Goal: Task Accomplishment & Management: Complete application form

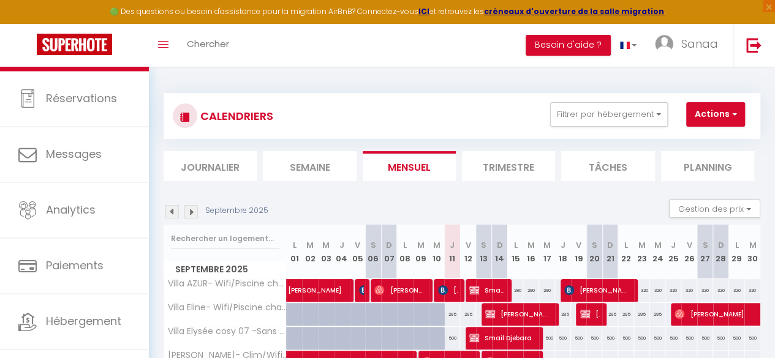
click at [170, 211] on img at bounding box center [171, 211] width 13 height 13
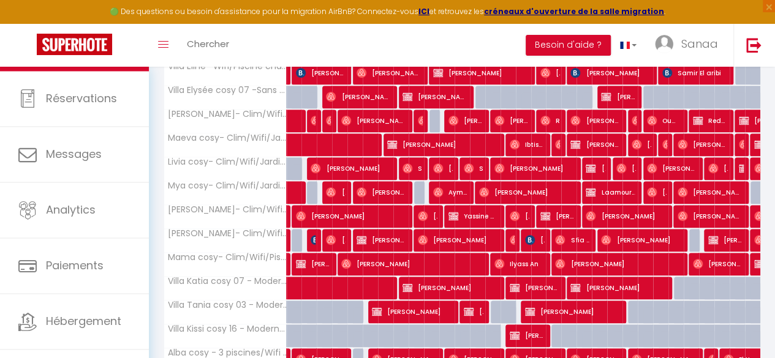
scroll to position [252, 0]
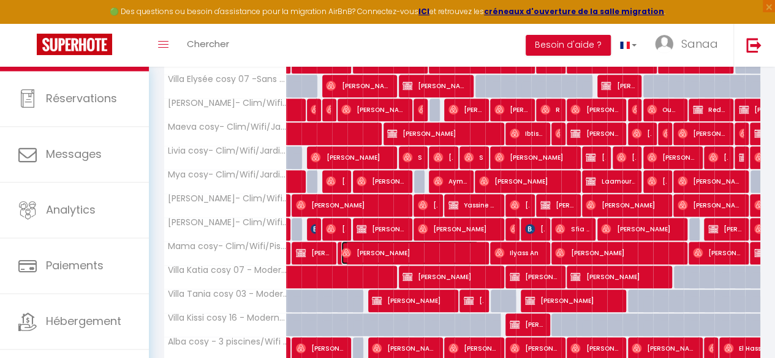
click at [381, 252] on span "[PERSON_NAME]" at bounding box center [409, 252] width 137 height 23
select select "OK"
select select "1"
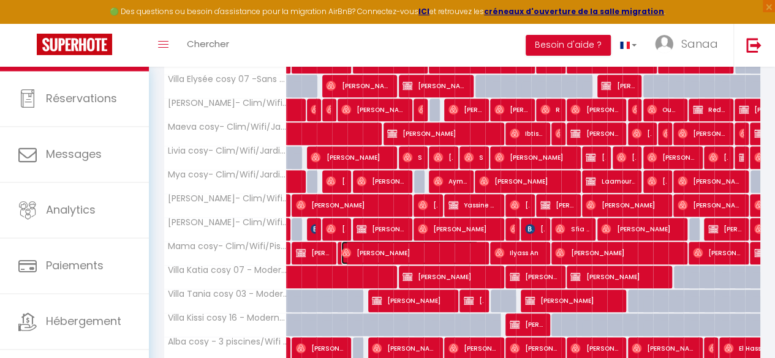
select select "1"
select select
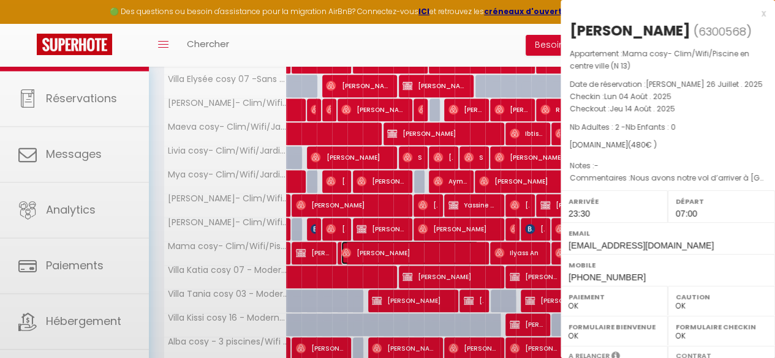
select select "34495"
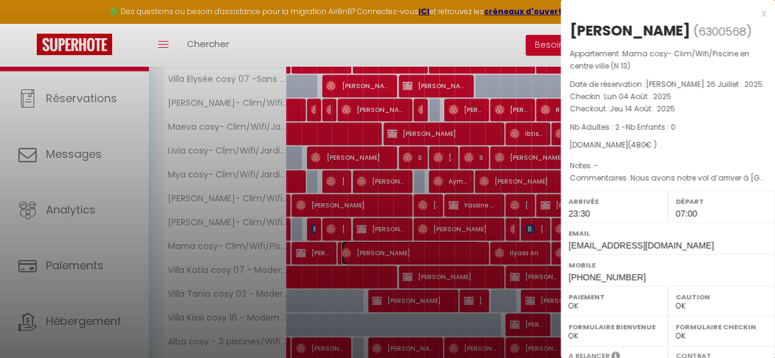
scroll to position [222, 0]
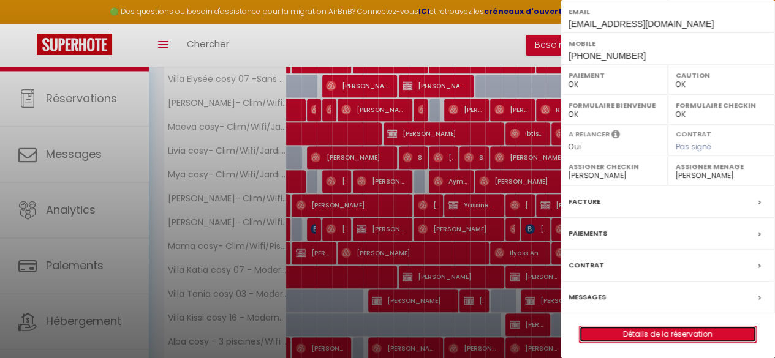
click at [604, 329] on link "Détails de la réservation" at bounding box center [667, 334] width 176 height 16
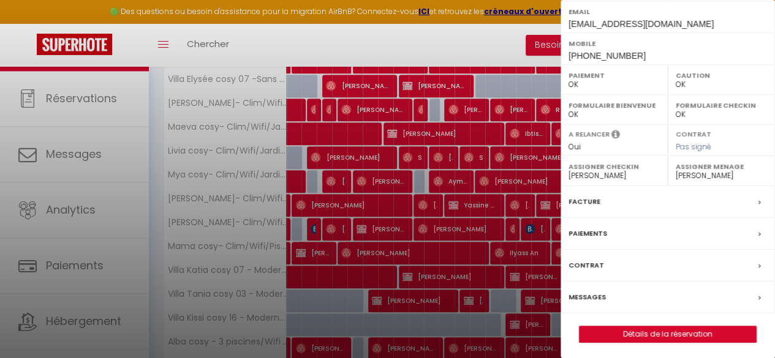
select select
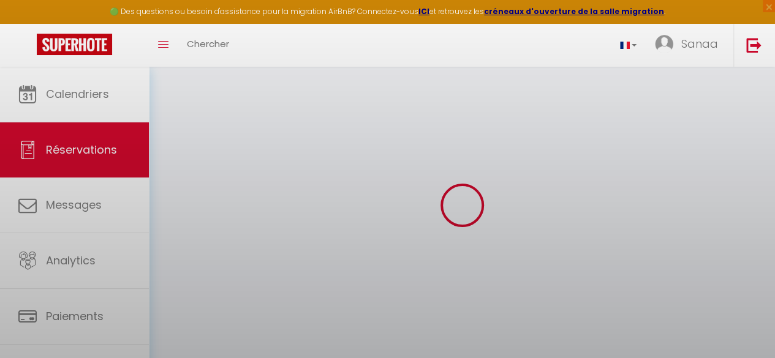
select select
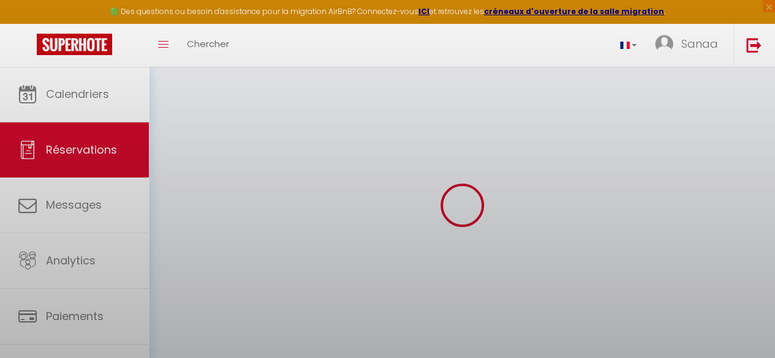
select select
checkbox input "false"
select select
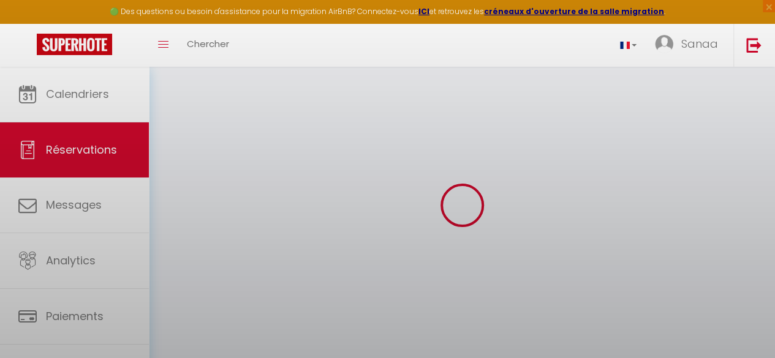
select select
checkbox input "false"
select select
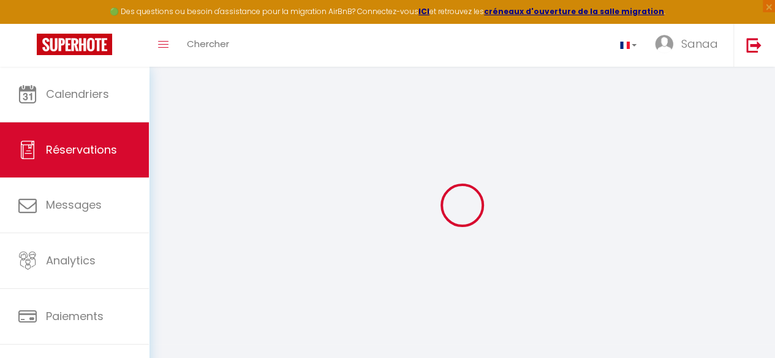
type input "[PERSON_NAME]"
type input "Petit"
type input "[EMAIL_ADDRESS][DOMAIN_NAME]"
type input "[EMAIL_ADDRESS][PERSON_NAME][DOMAIN_NAME]"
type input "[PHONE_NUMBER]"
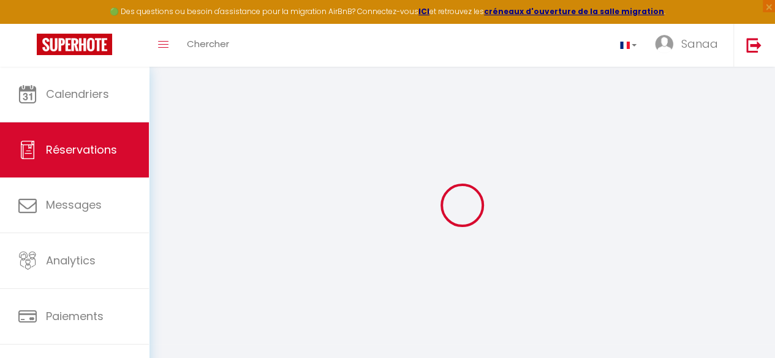
type input "[PHONE_NUMBER]"
select select
type input "14.4"
select select "51316"
select select "1"
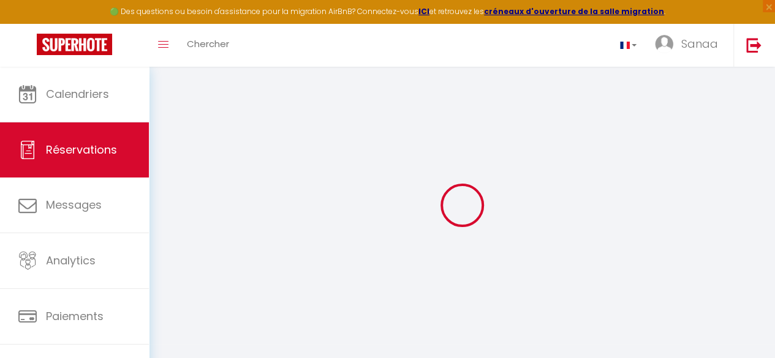
select select
type input "2"
select select "12"
select select
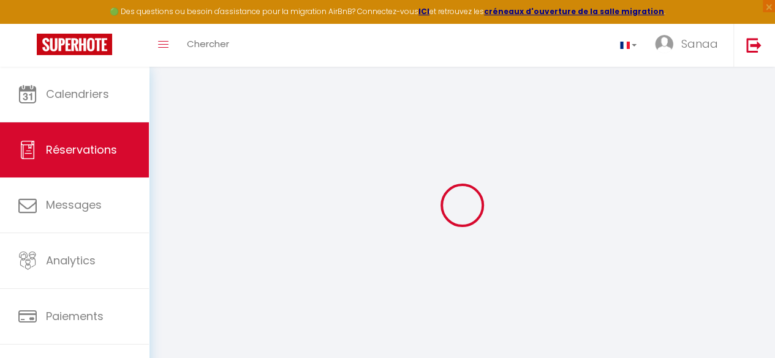
type input "460"
checkbox input "false"
select select "1"
type input "0"
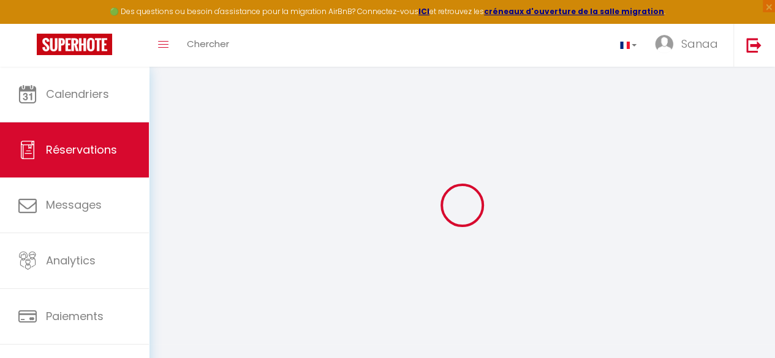
type input "0"
select select
select select "15"
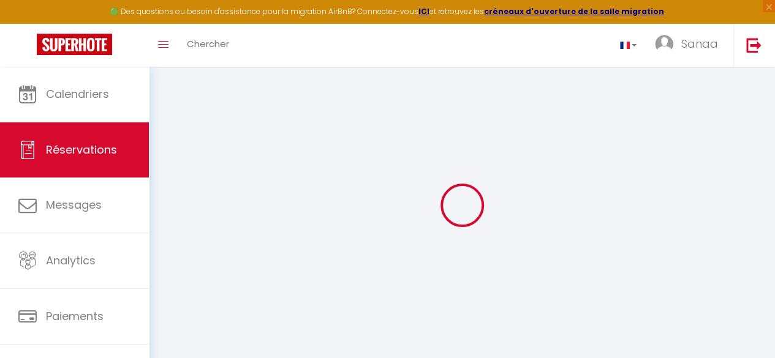
checkbox input "false"
select select
checkbox input "false"
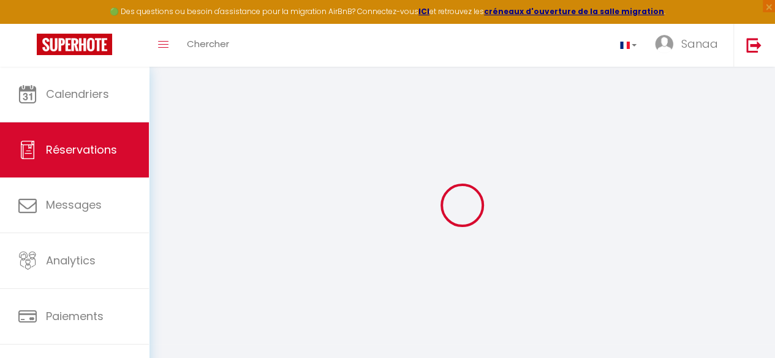
select select
checkbox input "false"
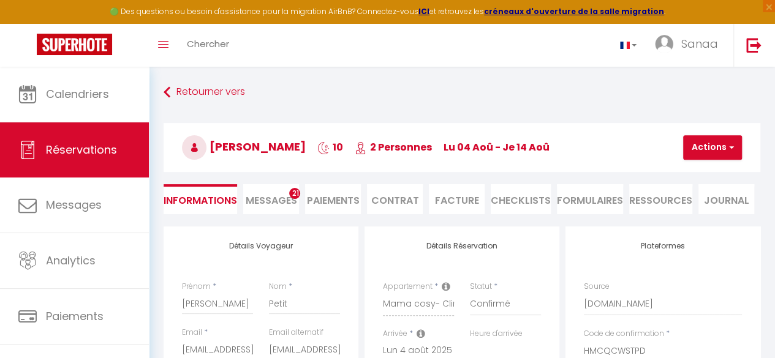
select select
checkbox input "false"
type textarea "Nous avons notre vol d’arriver à [GEOGRAPHIC_DATA] le 4aout à 23h40 et nous avo…"
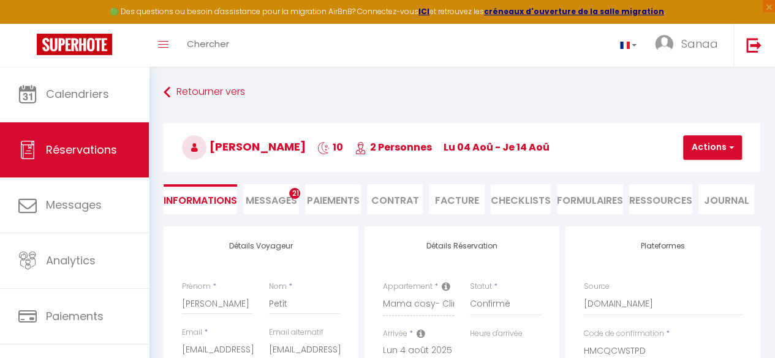
select select
type input "20"
select select
checkbox input "false"
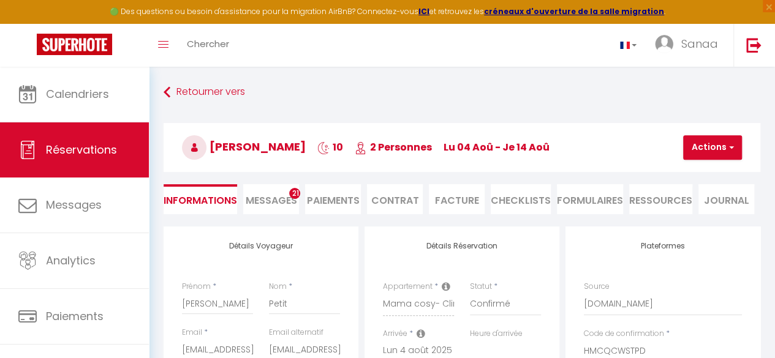
select select
checkbox input "false"
select select "23:30"
select select "07:00"
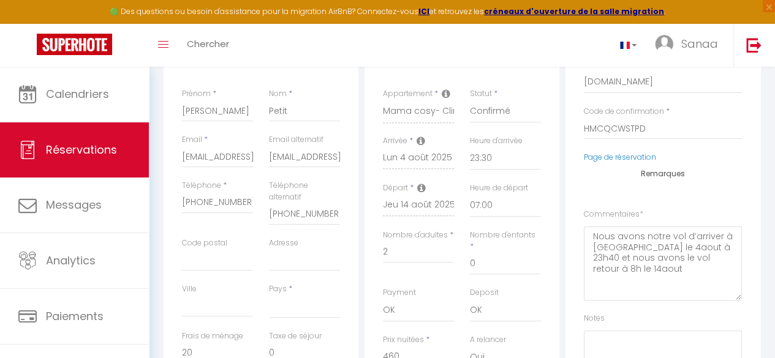
scroll to position [369, 0]
